Goal: Task Accomplishment & Management: Complete application form

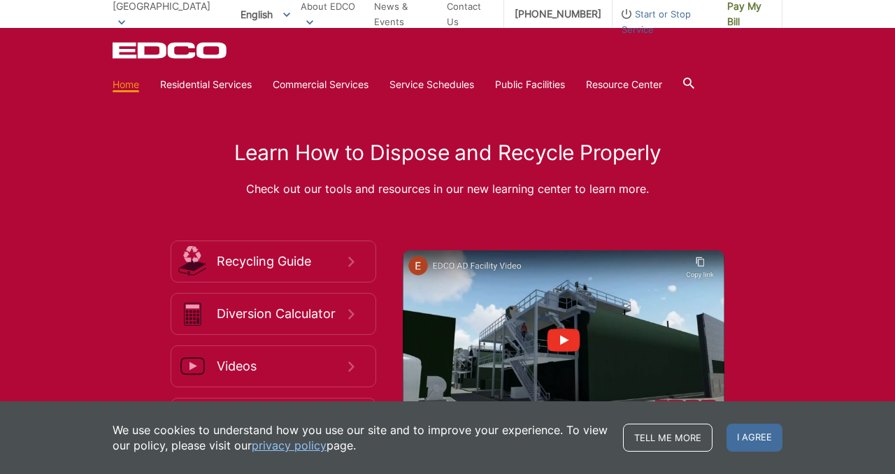
scroll to position [2097, 0]
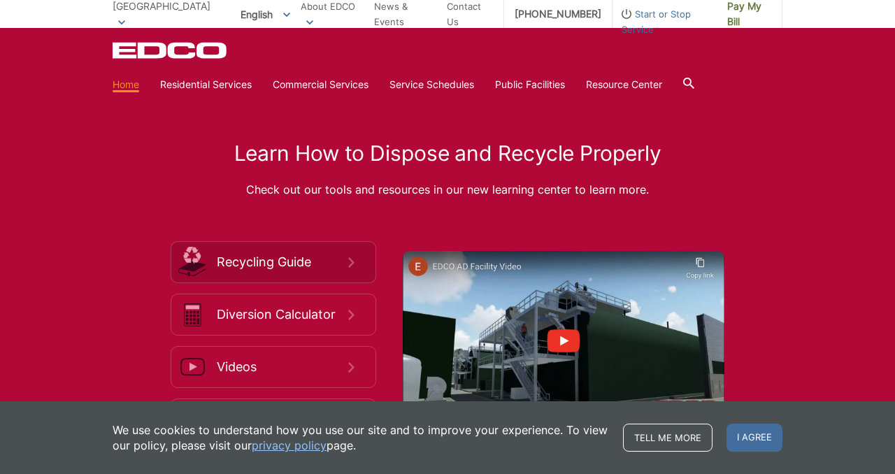
click at [275, 266] on span "Recycling Guide" at bounding box center [282, 261] width 131 height 15
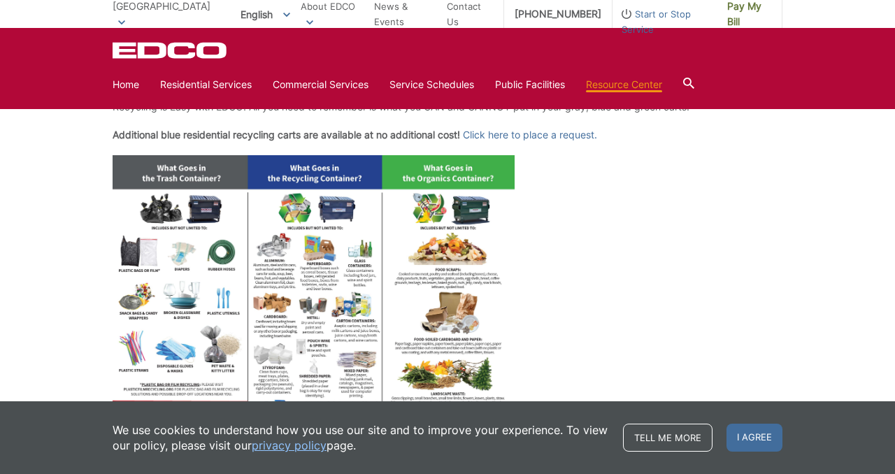
scroll to position [531, 0]
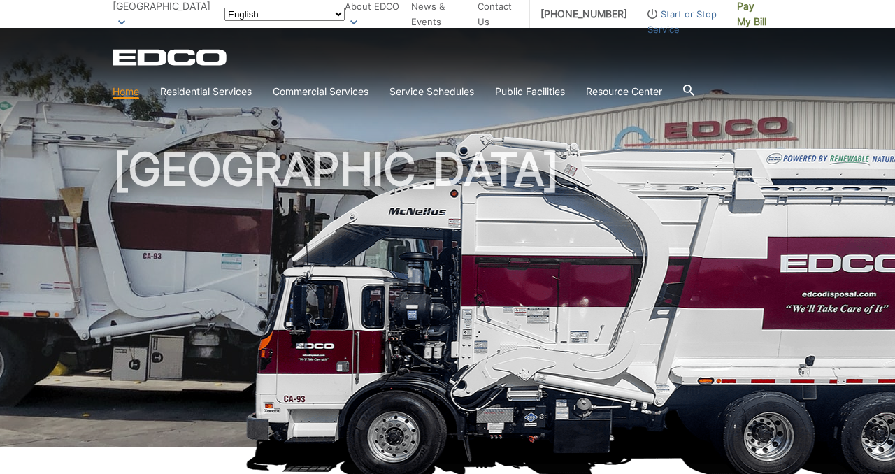
scroll to position [2097, 0]
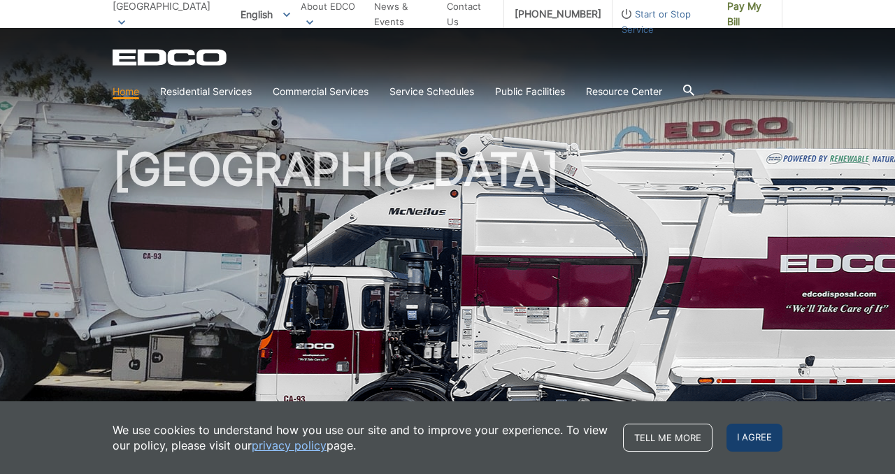
click at [751, 438] on span "I agree" at bounding box center [754, 438] width 56 height 28
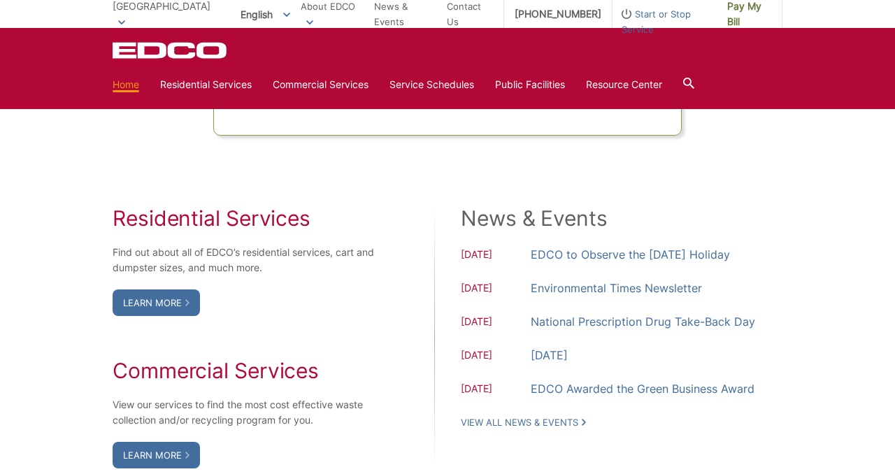
scroll to position [1063, 0]
click at [152, 305] on link "Learn More" at bounding box center [156, 302] width 87 height 27
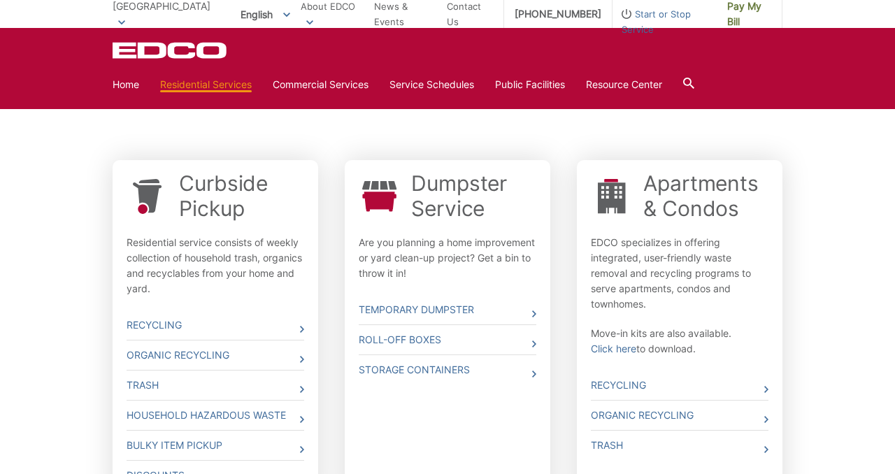
scroll to position [373, 0]
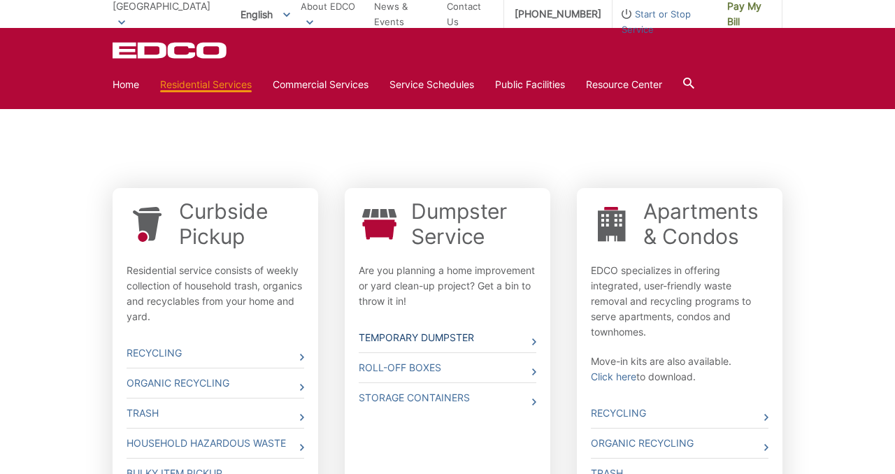
click at [419, 338] on link "Temporary Dumpster" at bounding box center [448, 337] width 178 height 29
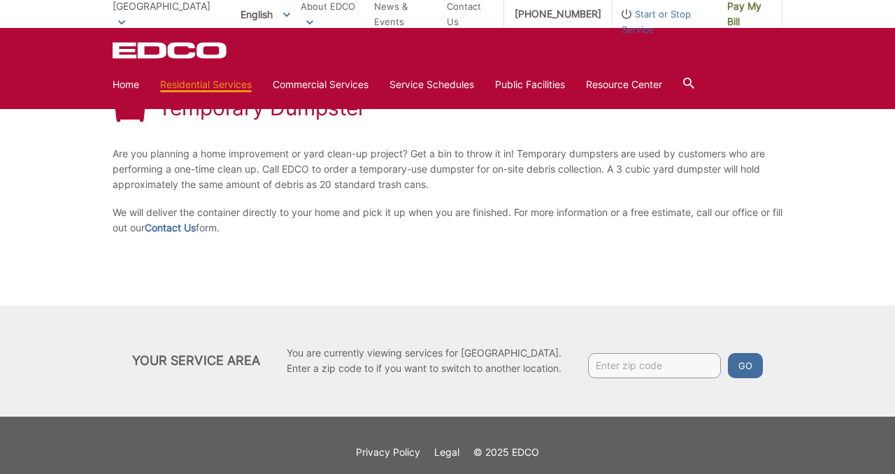
scroll to position [237, 0]
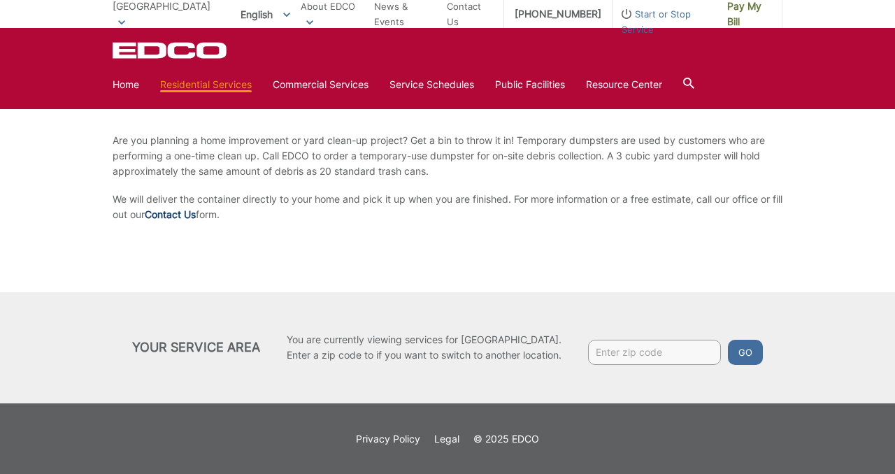
click at [192, 213] on link "Contact Us" at bounding box center [170, 214] width 51 height 15
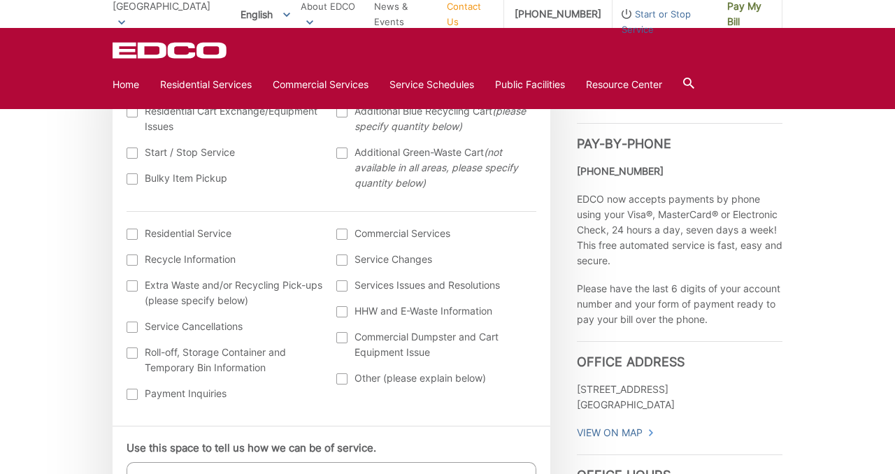
scroll to position [503, 0]
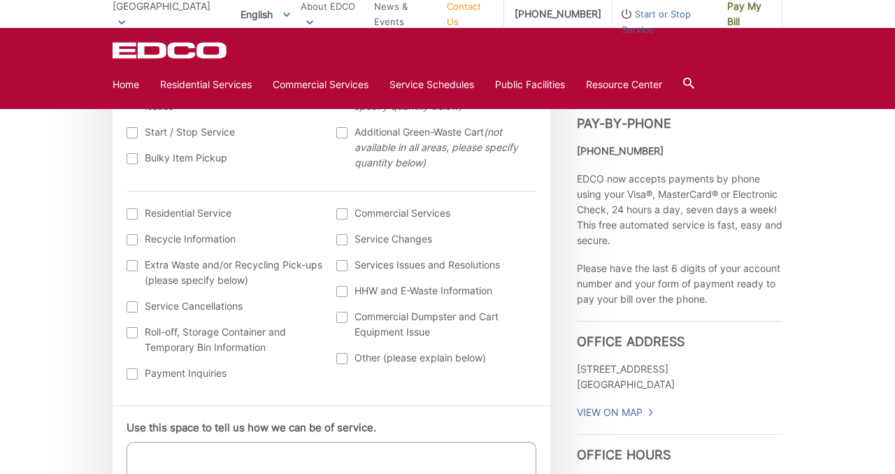
click at [133, 217] on div at bounding box center [132, 213] width 11 height 11
click at [0, 0] on input "I am interested in: (continued) *" at bounding box center [0, 0] width 0 height 0
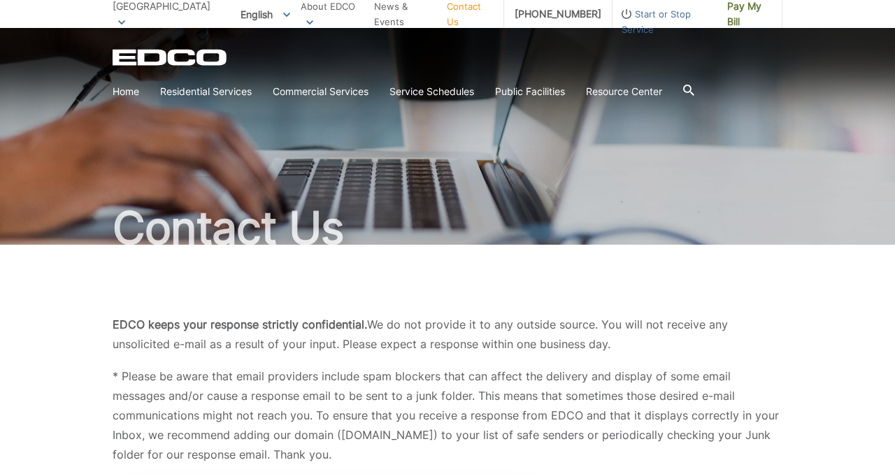
scroll to position [28, 0]
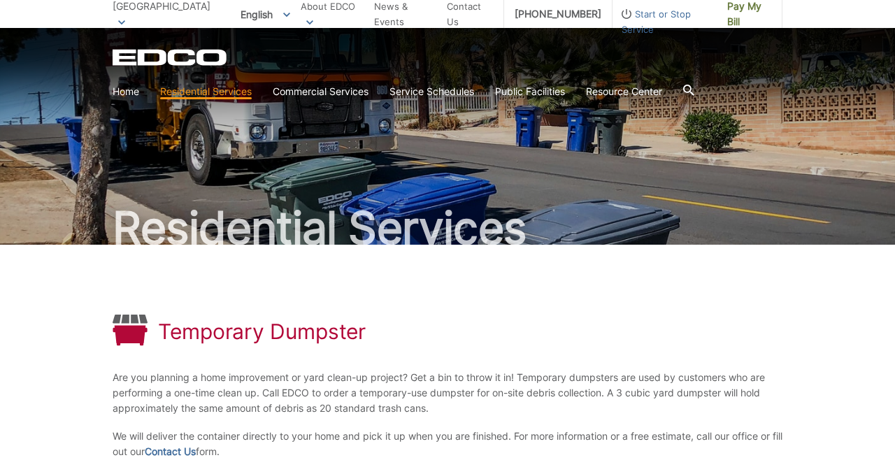
click at [694, 95] on icon at bounding box center [688, 90] width 11 height 11
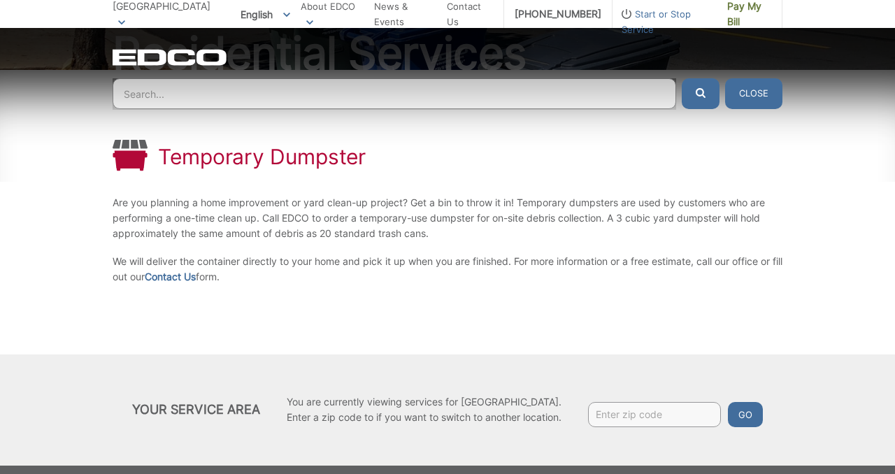
scroll to position [196, 0]
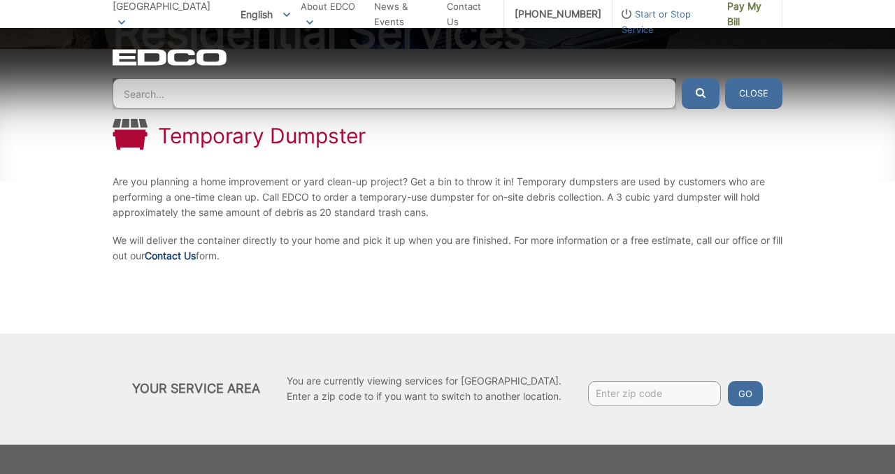
click at [193, 256] on link "Contact Us" at bounding box center [170, 255] width 51 height 15
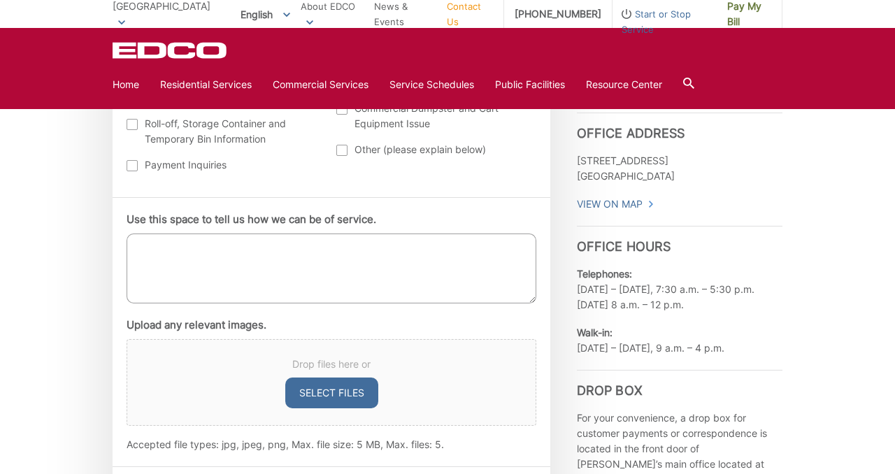
scroll to position [727, 0]
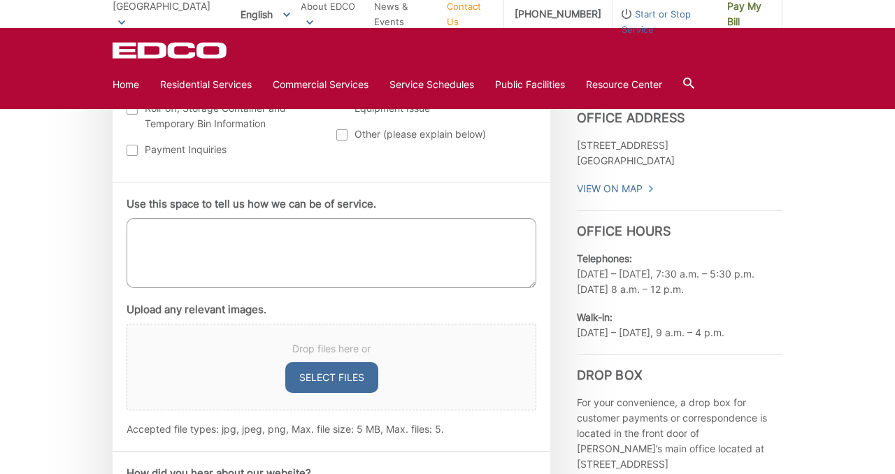
click at [143, 240] on textarea "Use this space to tell us how we can be of service." at bounding box center [332, 253] width 410 height 70
click at [268, 275] on textarea "Need to know sizes and fees for short term dum" at bounding box center [332, 253] width 410 height 70
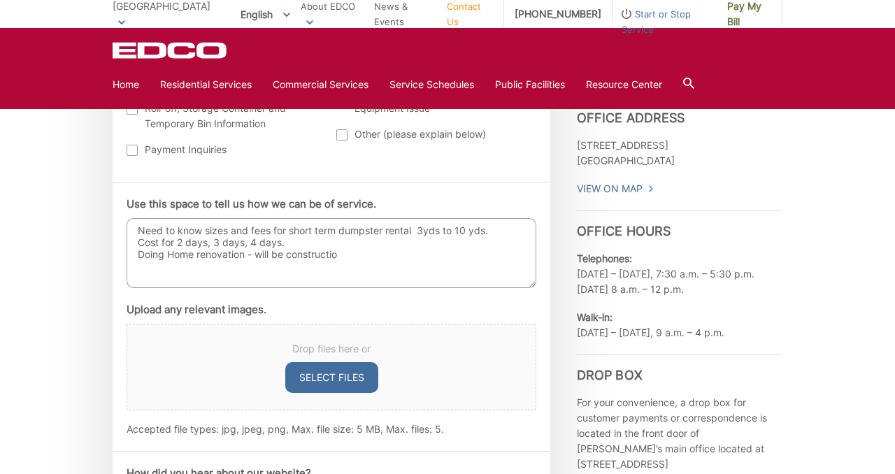
click at [187, 270] on textarea "Need to know sizes and fees for short term dumpster rental 3yds to 10 yds. Cost…" at bounding box center [332, 253] width 410 height 70
click at [192, 271] on textarea "Need to know sizes and fees for short term dumpster rental 3yds to 10 yds. Cost…" at bounding box center [332, 253] width 410 height 70
click at [117, 193] on div "Use this space to tell us how we can be of service. Need to know sizes and fees…" at bounding box center [332, 316] width 438 height 269
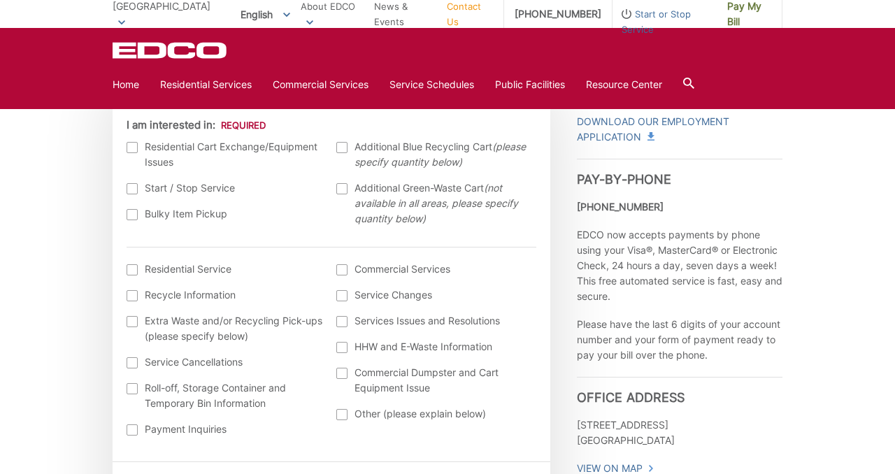
scroll to position [419, 0]
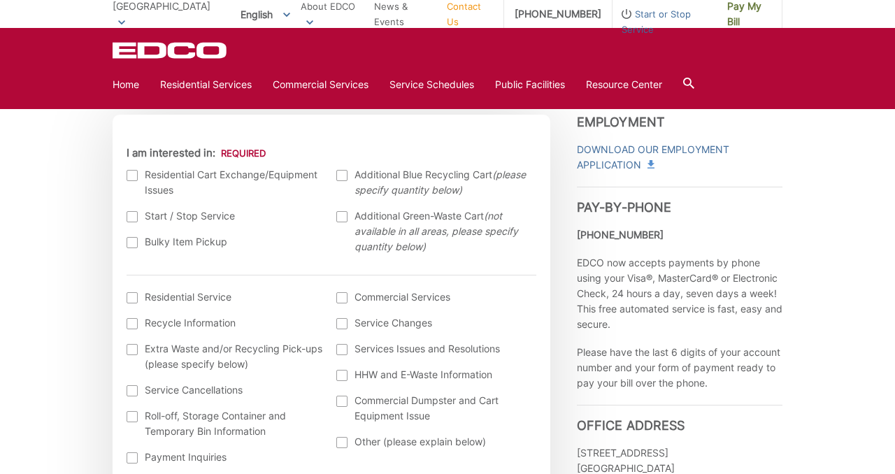
click at [131, 243] on div at bounding box center [132, 242] width 11 height 11
click at [0, 0] on input "Bulky Item Pickup" at bounding box center [0, 0] width 0 height 0
click at [133, 350] on div at bounding box center [132, 349] width 11 height 11
click at [0, 0] on input "Extra Waste and/or Recycling Pick-ups (please specify below)" at bounding box center [0, 0] width 0 height 0
click at [130, 419] on div at bounding box center [132, 416] width 11 height 11
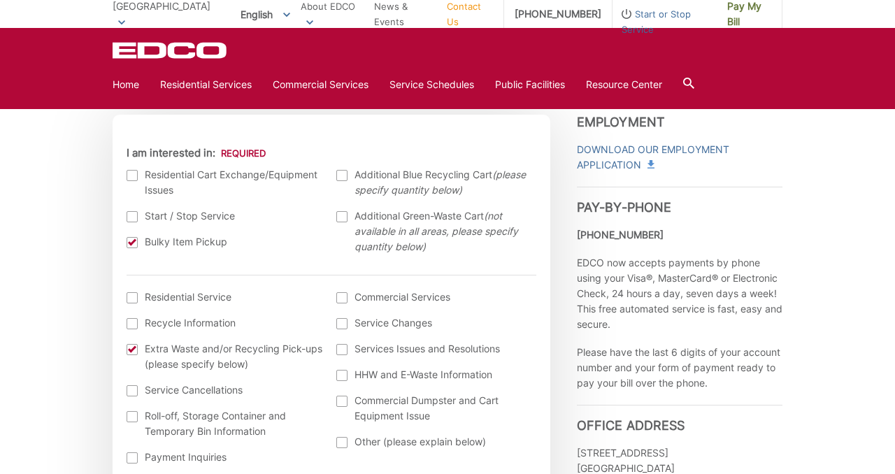
click at [0, 0] on input "Roll-off, Storage Container and Temporary Bin Information" at bounding box center [0, 0] width 0 height 0
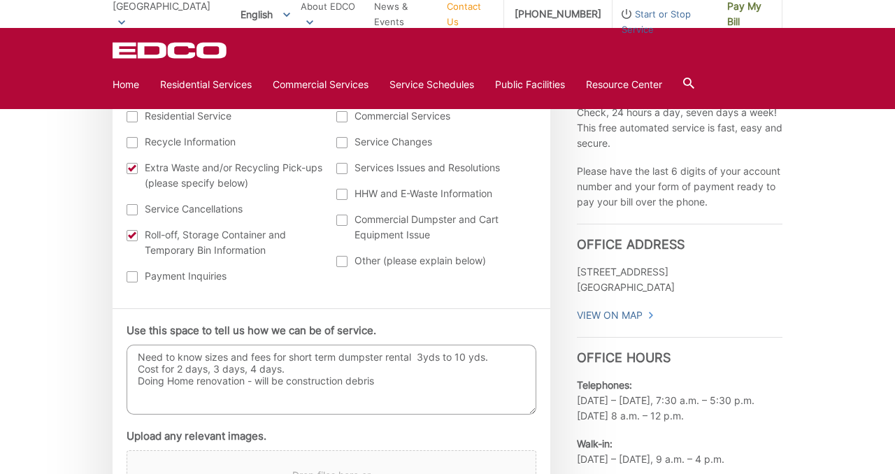
scroll to position [615, 0]
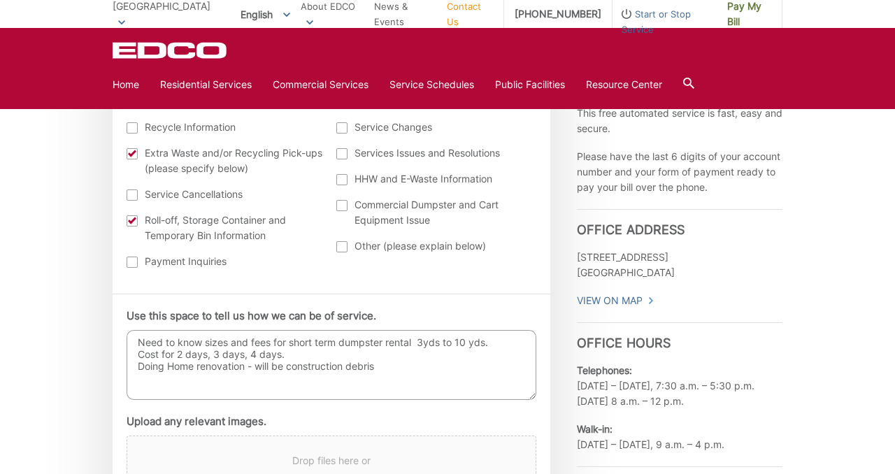
click at [388, 366] on textarea "Need to know sizes and fees for short term dumpster rental 3yds to 10 yds. Cost…" at bounding box center [332, 365] width 410 height 70
type textarea "Need to know sizes and fees for short term dumpster rental 3yds to 10 yds. Cost…"
click at [300, 425] on li "Upload any relevant images. Drop files here or Select files Accepted file types…" at bounding box center [332, 481] width 410 height 135
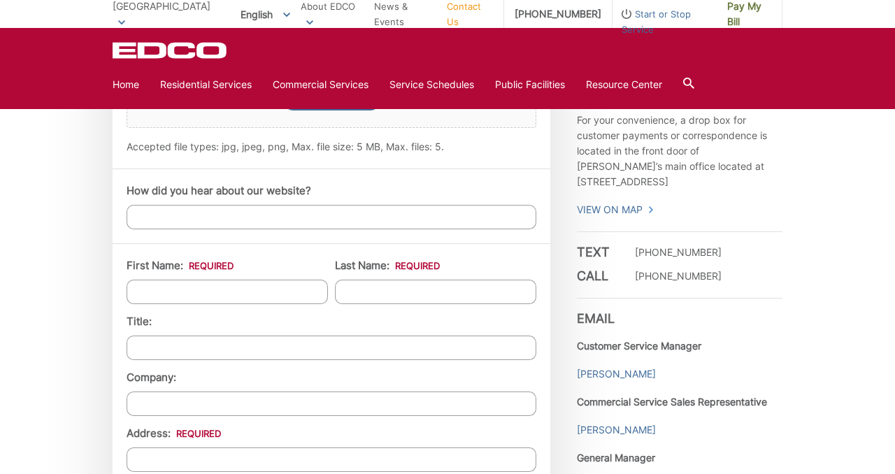
scroll to position [1035, 0]
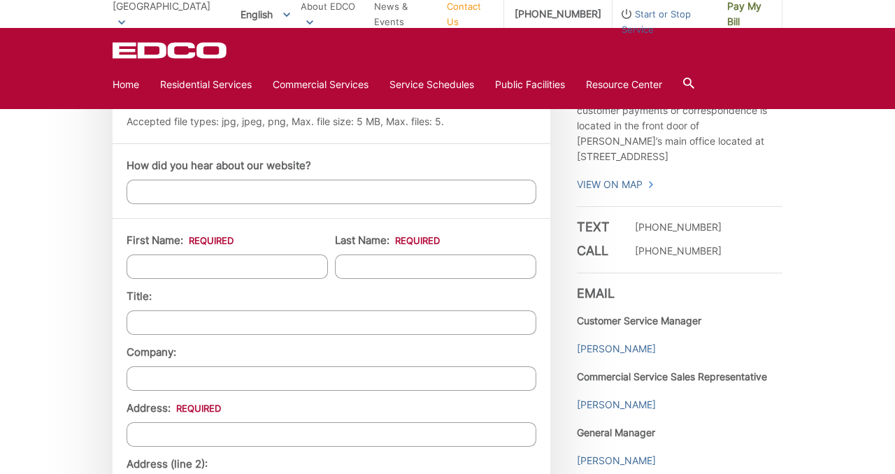
click at [268, 202] on input "How did you hear about our website?" at bounding box center [332, 192] width 410 height 24
click at [199, 194] on input "How did you hear about our website?" at bounding box center [332, 192] width 410 height 24
type input "Google"
click at [171, 262] on input "First Name: *" at bounding box center [227, 266] width 201 height 24
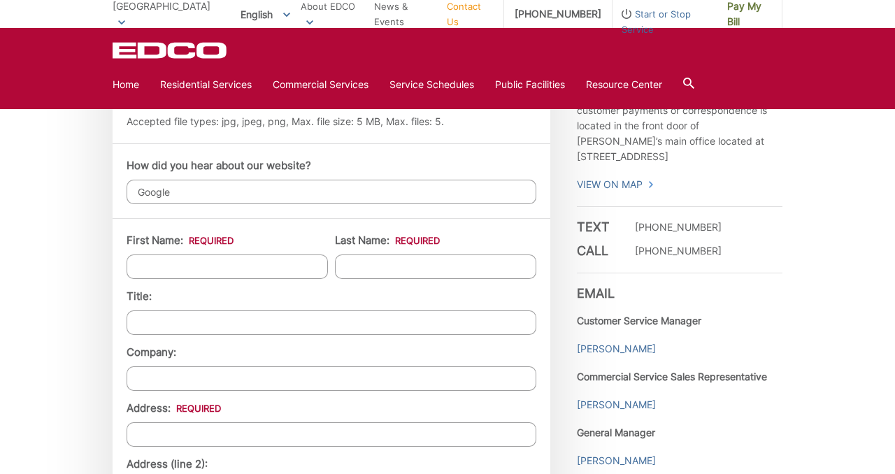
type input "[PERSON_NAME]"
type input "[STREET_ADDRESS]"
type input "La Mesa"
type input "91941"
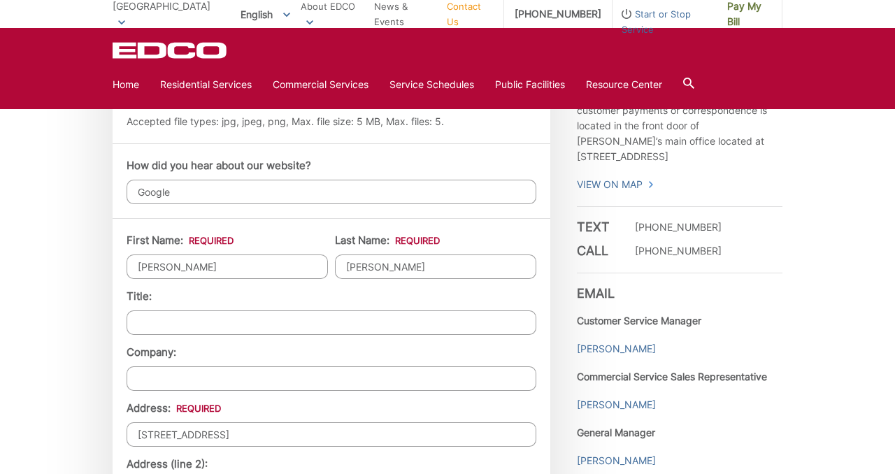
type input "9258952489"
type input "[EMAIL_ADDRESS][DOMAIN_NAME]"
type input "[PHONE_NUMBER]"
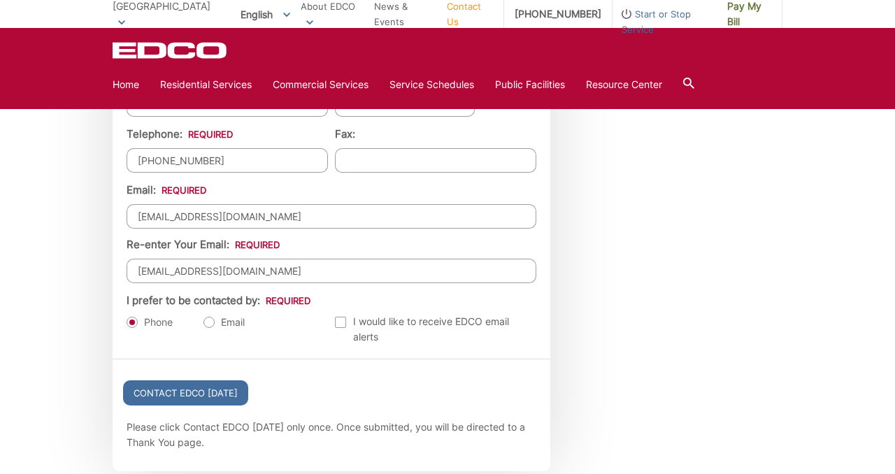
scroll to position [1482, 0]
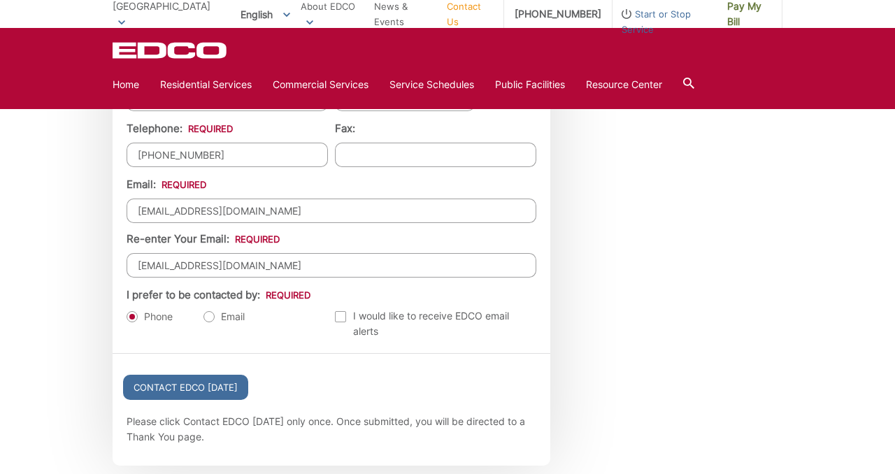
click at [213, 315] on label "Email" at bounding box center [223, 317] width 41 height 14
radio input "true"
click at [199, 390] on input "Contact EDCO [DATE]" at bounding box center [185, 387] width 125 height 25
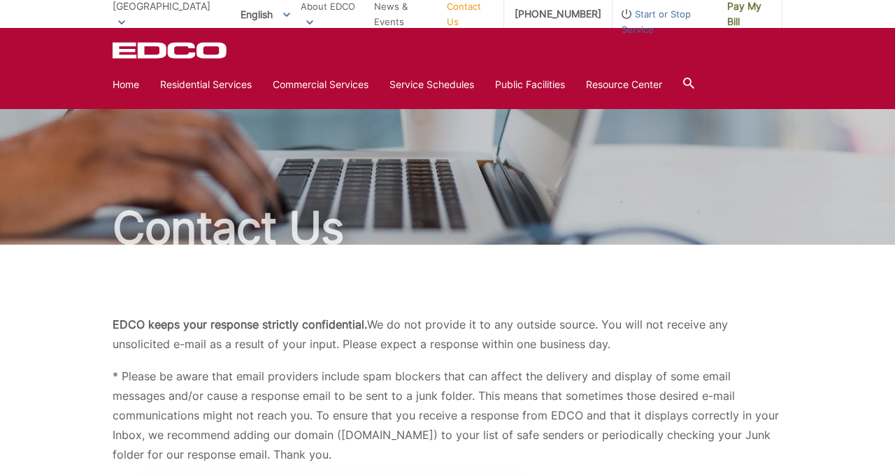
scroll to position [1170, 0]
